Goal: Information Seeking & Learning: Learn about a topic

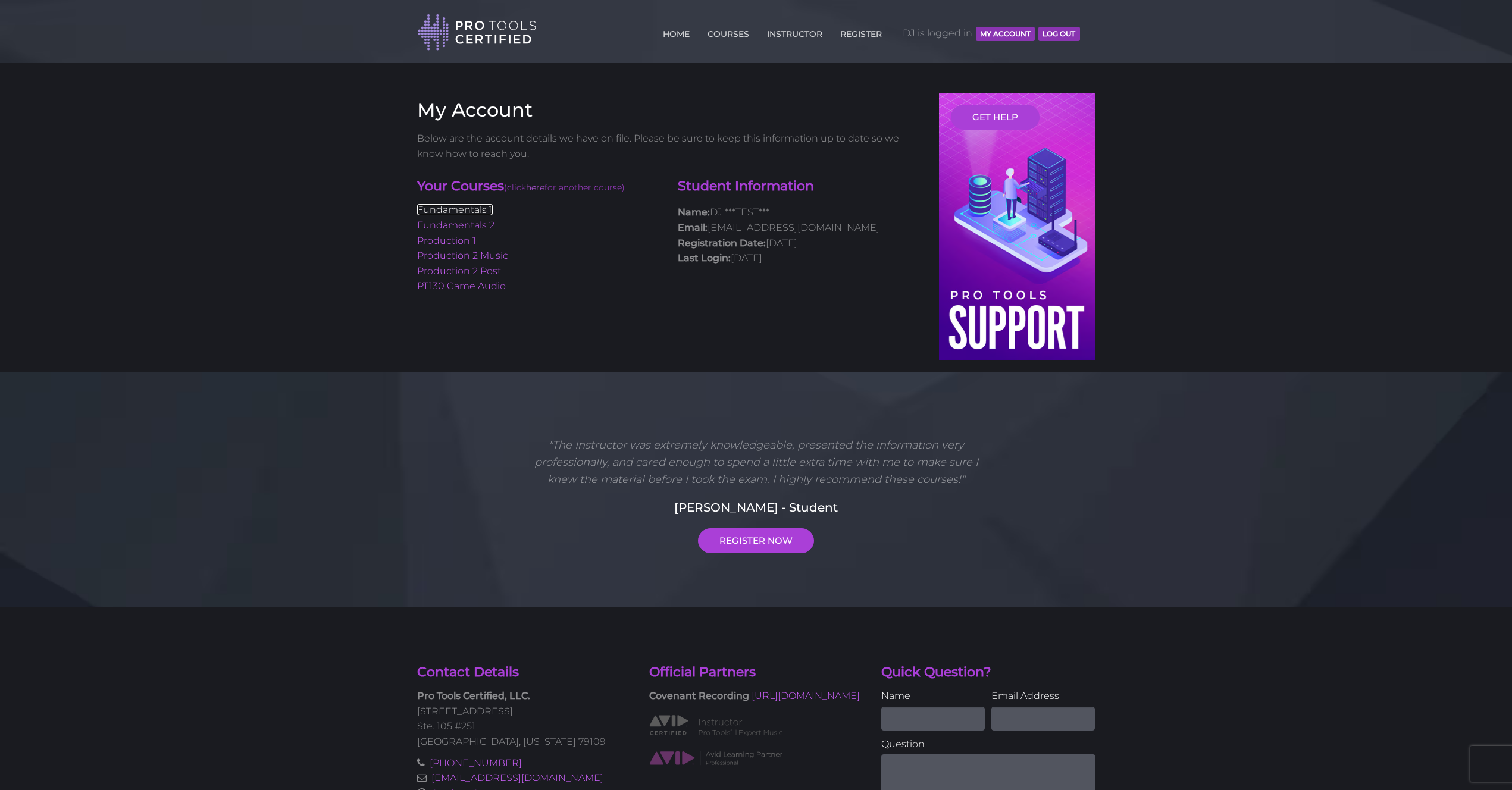
click at [464, 209] on link "Fundamentals 1" at bounding box center [455, 210] width 75 height 11
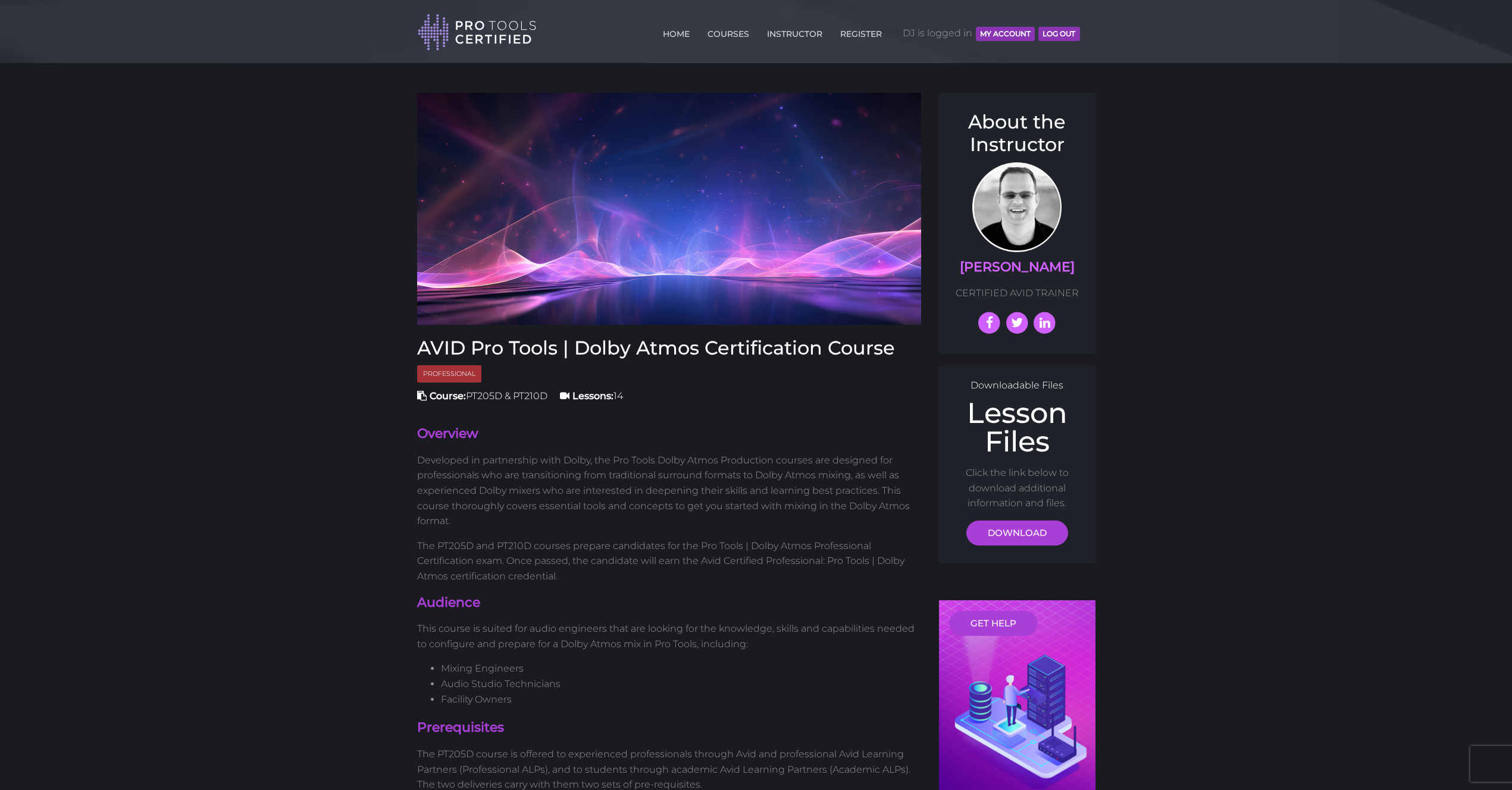
click at [1117, 29] on header "Toggle navigation HOME COURSES INSTRUCTOR REGISTER DJ is logged in MY ACCOUNT L…" at bounding box center [756, 31] width 1512 height 63
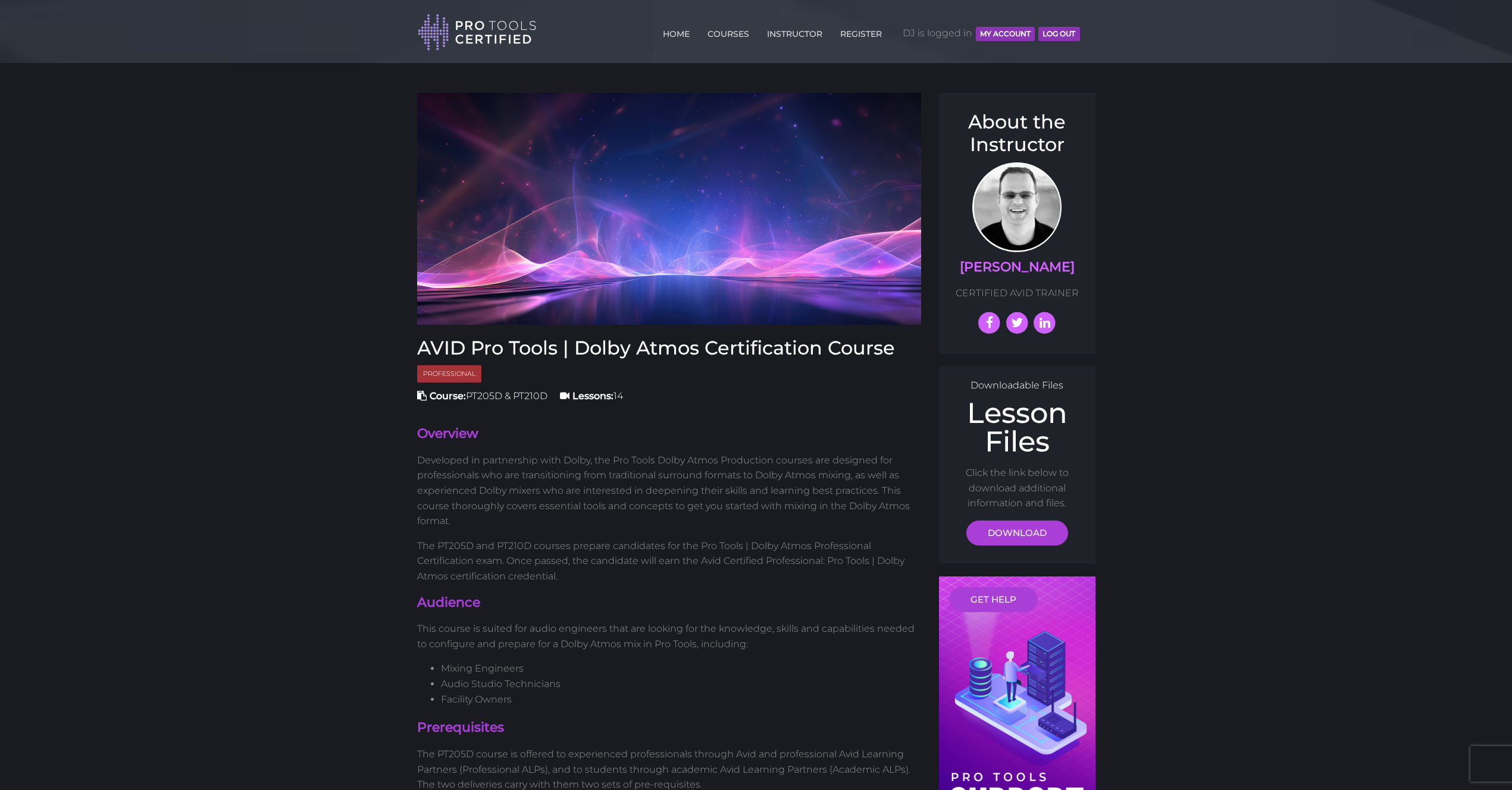
click at [186, 29] on header "Toggle navigation HOME COURSES INSTRUCTOR REGISTER DJ is logged in MY ACCOUNT L…" at bounding box center [756, 31] width 1512 height 63
